Goal: Information Seeking & Learning: Check status

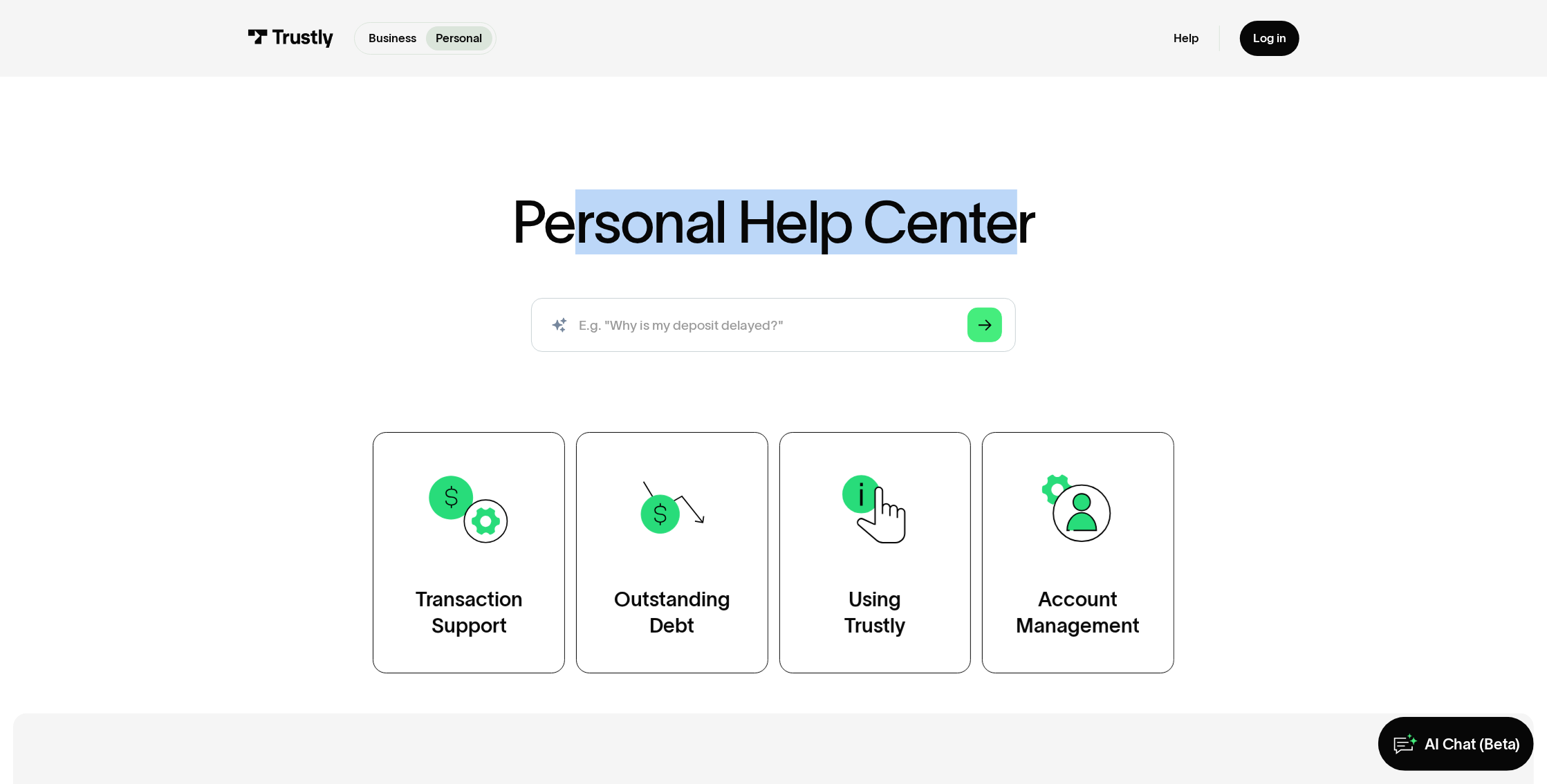
drag, startPoint x: 1023, startPoint y: 225, endPoint x: 593, endPoint y: 217, distance: 430.1
click at [568, 219] on h1 "Personal Help Center" at bounding box center [773, 222] width 523 height 59
drag, startPoint x: 593, startPoint y: 217, endPoint x: 515, endPoint y: 217, distance: 78.0
click at [593, 216] on h1 "Personal Help Center" at bounding box center [773, 222] width 523 height 59
drag, startPoint x: 507, startPoint y: 210, endPoint x: 1042, endPoint y: 215, distance: 535.0
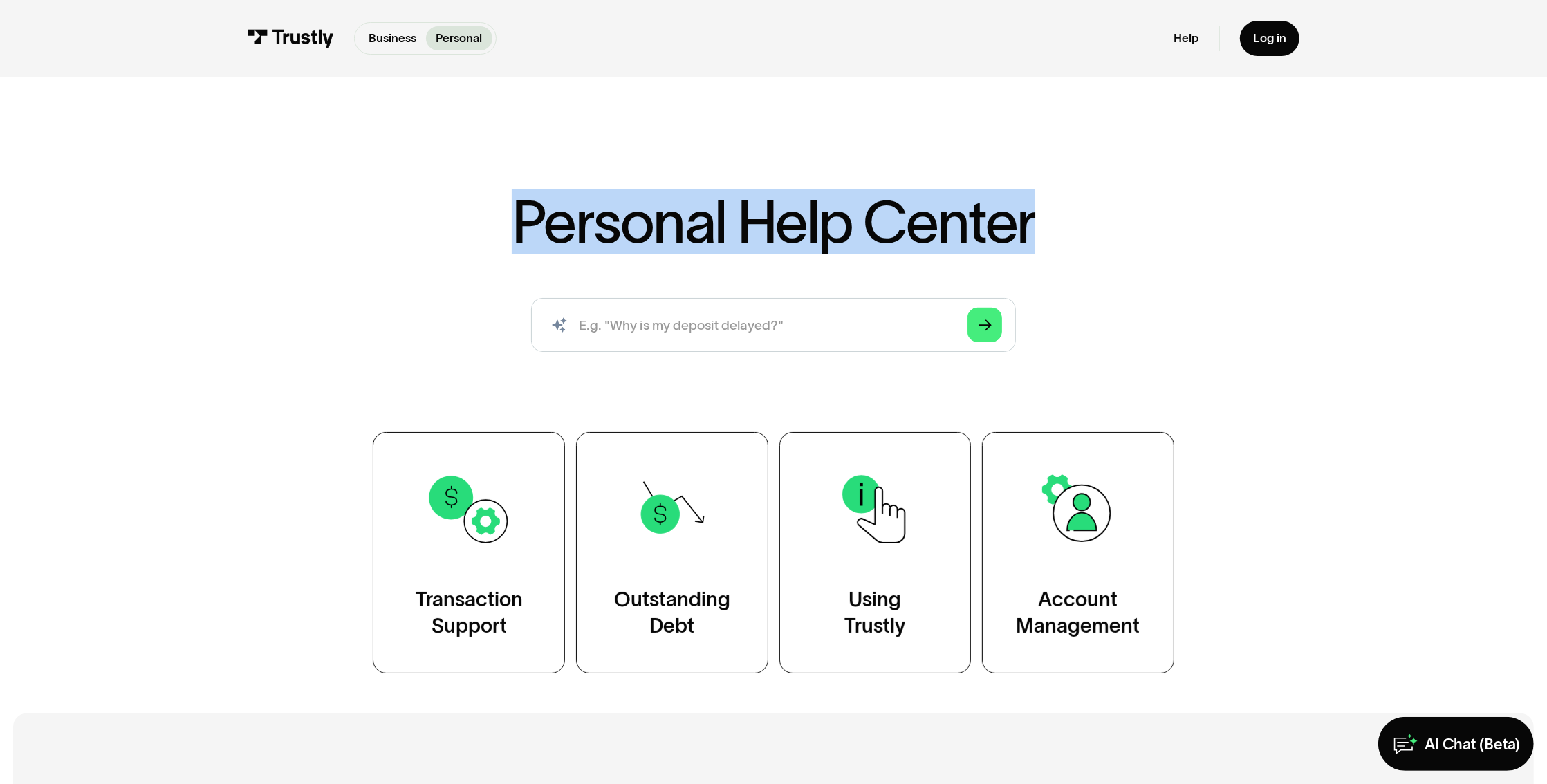
click at [1042, 215] on div "Personal Help Center AI-powered search ( 1 / 4 ) Type your question and our sma…" at bounding box center [773, 433] width 969 height 481
click at [1053, 240] on div "Personal Help Center AI-powered search ( 1 / 4 ) Type your question and our sma…" at bounding box center [773, 433] width 969 height 481
drag, startPoint x: 1066, startPoint y: 239, endPoint x: 528, endPoint y: 222, distance: 538.3
click at [530, 222] on div "Personal Help Center AI-powered search ( 1 / 4 ) Type your question and our sma…" at bounding box center [773, 433] width 969 height 481
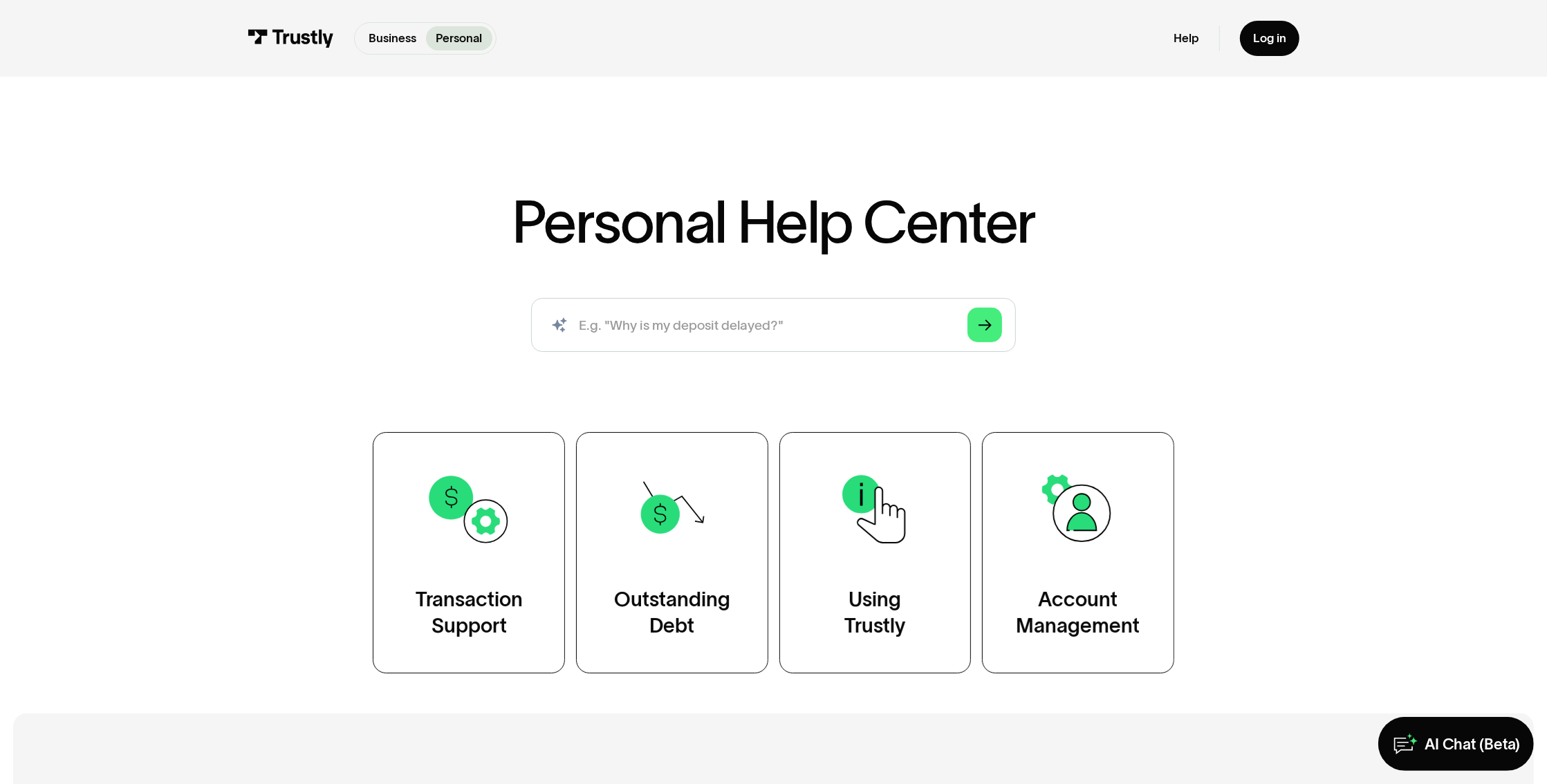
click at [267, 132] on div "Personal Help Center AI-powered search ( 1 / 4 ) Type your question and our sma…" at bounding box center [773, 380] width 1547 height 587
click at [730, 335] on input "search" at bounding box center [773, 324] width 484 height 53
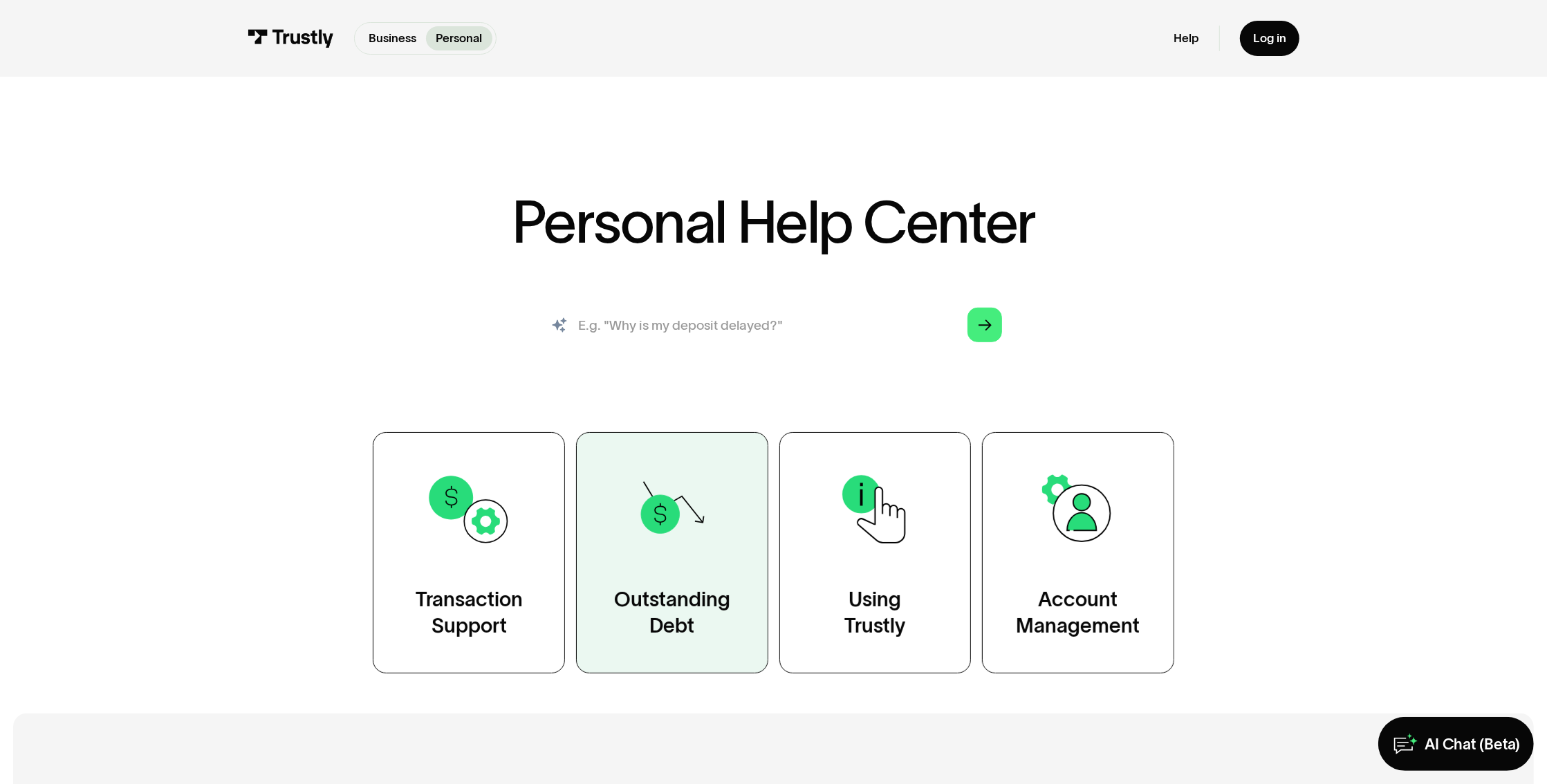
type input "How do i track my transaction status?"
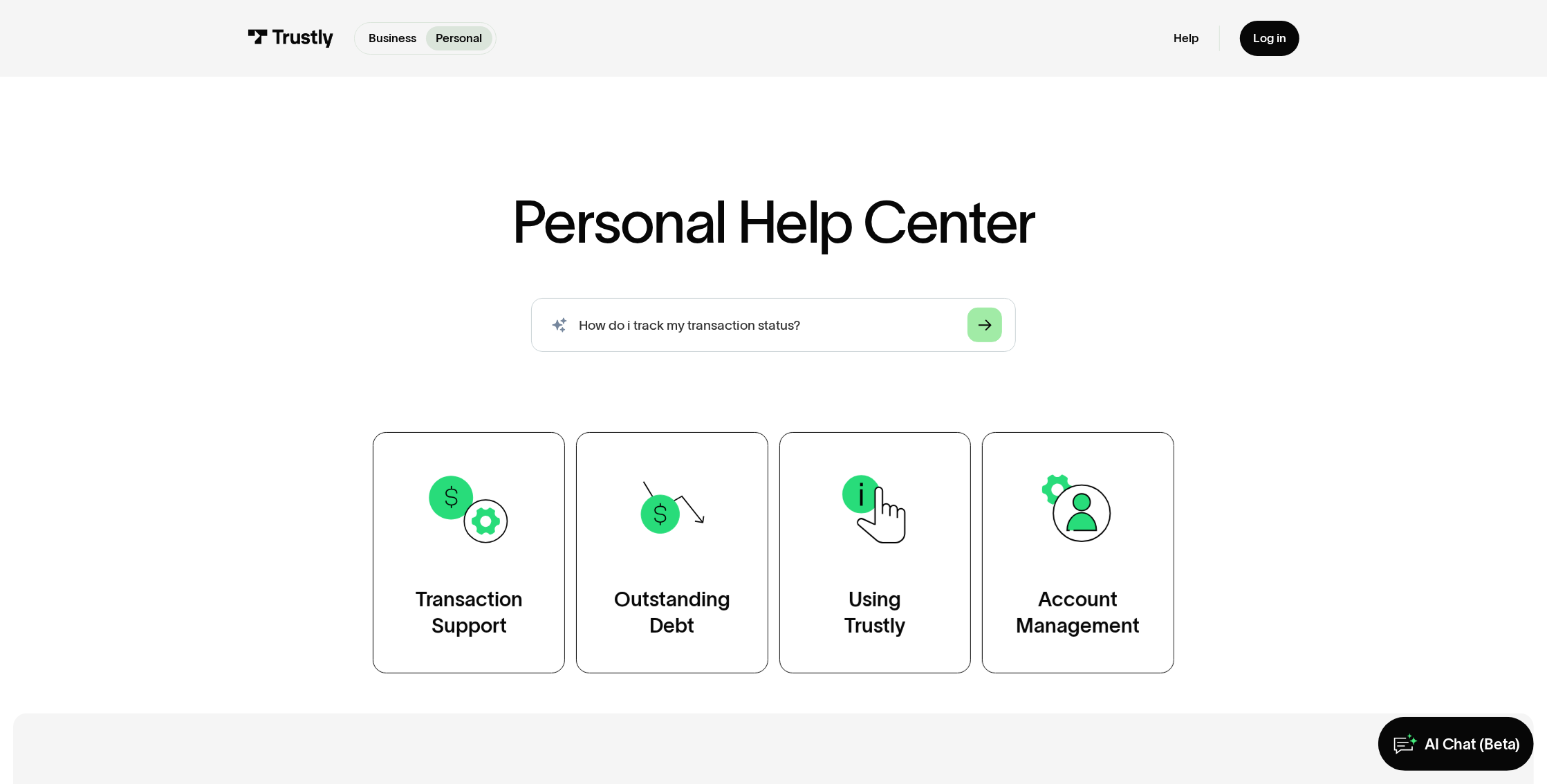
click at [981, 331] on div "Arrow Right" at bounding box center [984, 324] width 13 height 13
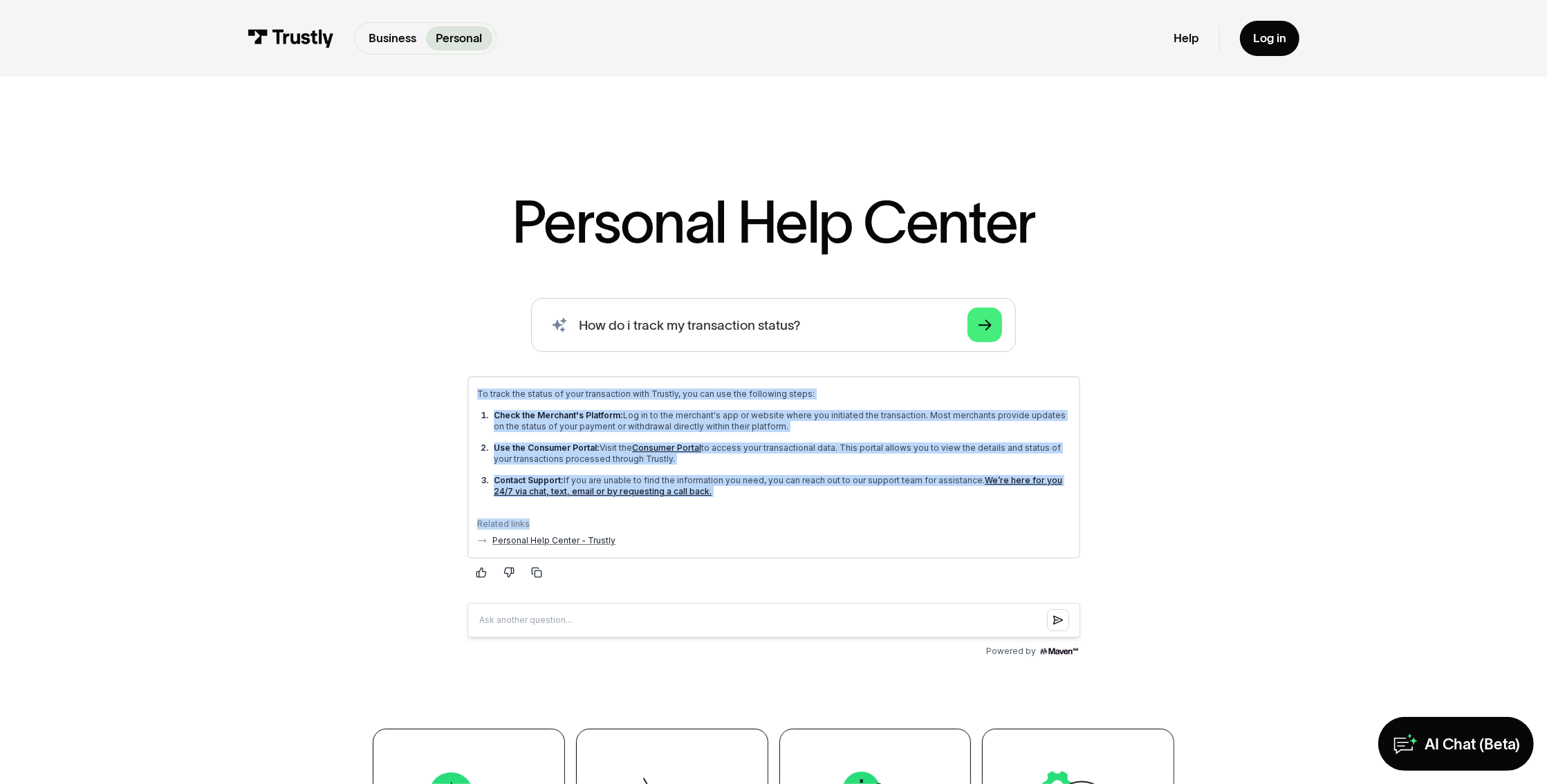
drag, startPoint x: 720, startPoint y: 523, endPoint x: 841, endPoint y: 727, distance: 237.2
click at [456, 364] on html "To track the status of your transaction with Trustly, you can use the following…" at bounding box center [773, 509] width 635 height 291
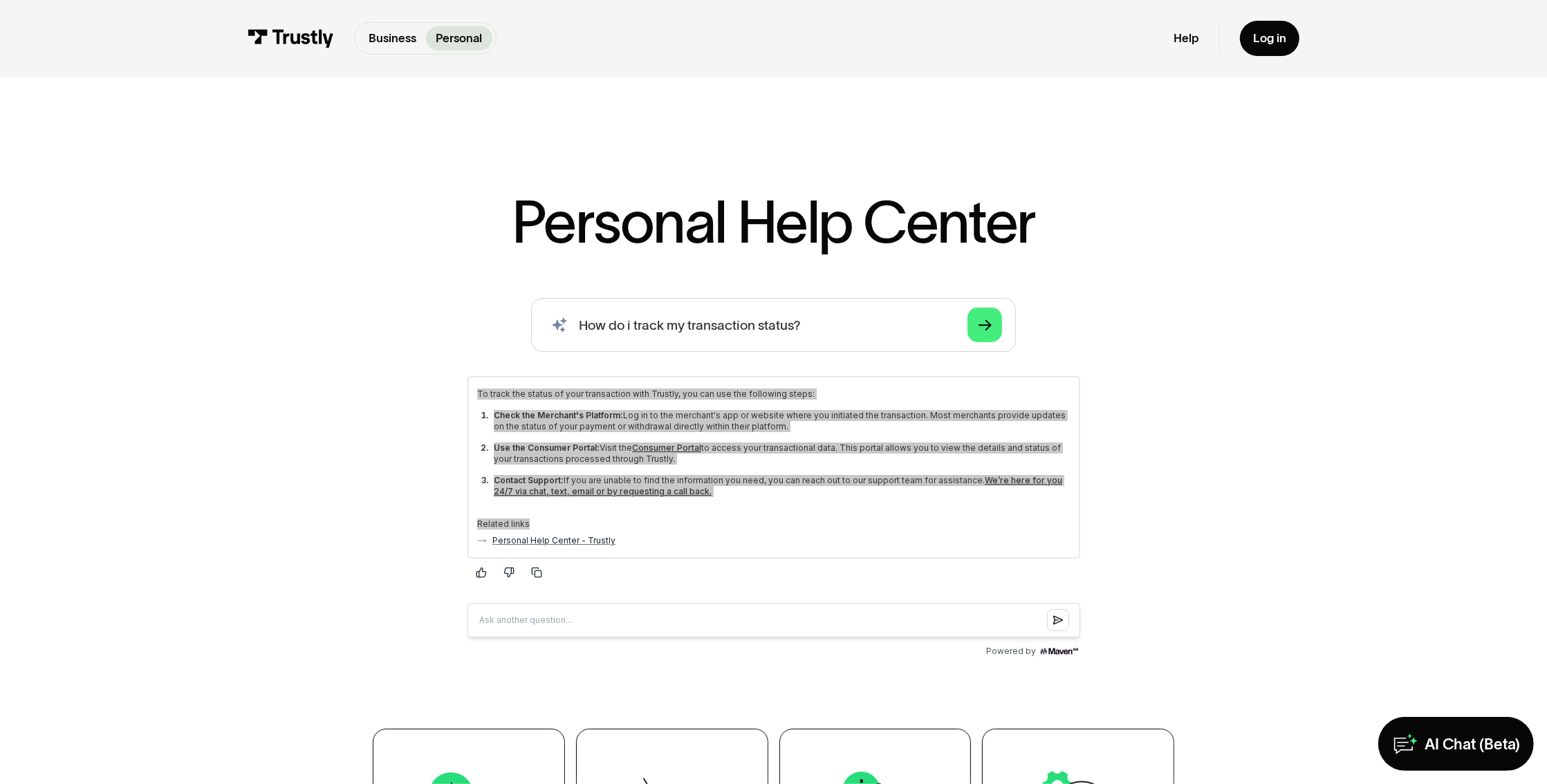
click at [395, 372] on div "AI-powered search ( 1 / 4 ) Type your question and our smart search will find y…" at bounding box center [773, 480] width 969 height 364
click at [443, 267] on div "Personal Help Center AI-powered search ( 1 / 4 ) Type your question and our sma…" at bounding box center [773, 582] width 969 height 778
